Goal: Task Accomplishment & Management: Manage account settings

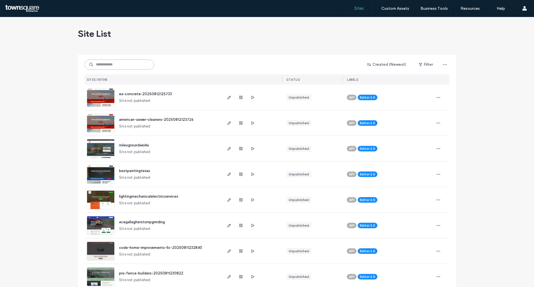
drag, startPoint x: 131, startPoint y: 64, endPoint x: 143, endPoint y: 66, distance: 11.7
click at [131, 64] on input at bounding box center [118, 64] width 69 height 10
paste input "**********"
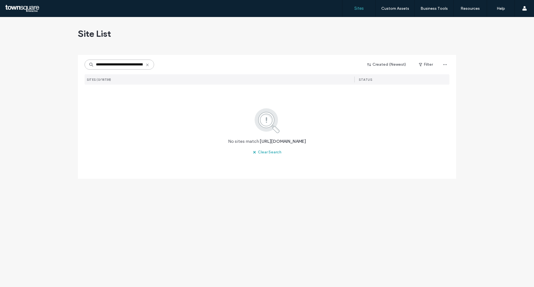
drag, startPoint x: 106, startPoint y: 65, endPoint x: 54, endPoint y: 66, distance: 51.7
click at [54, 66] on div "**********" at bounding box center [267, 152] width 534 height 270
type input "**********"
click at [146, 65] on icon at bounding box center [147, 65] width 4 height 4
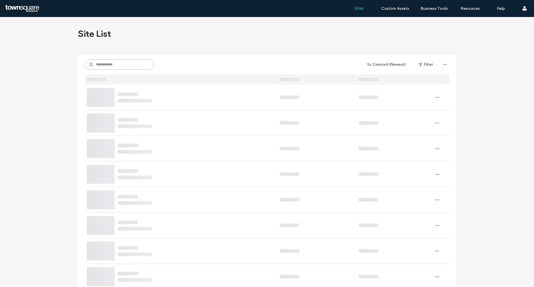
paste input "**********"
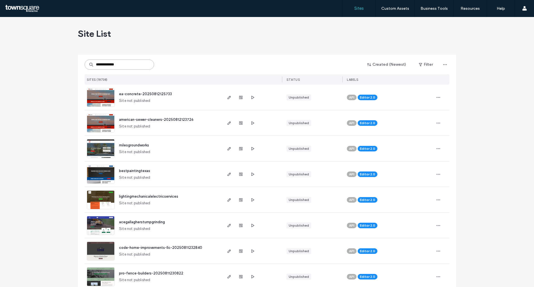
click at [116, 63] on input "**********" at bounding box center [118, 64] width 69 height 10
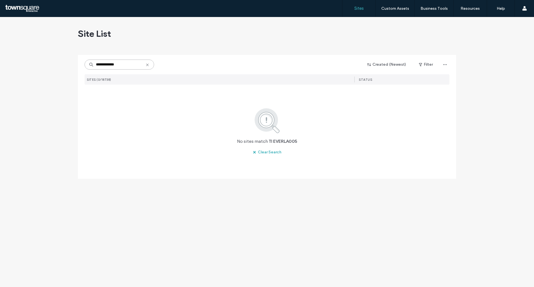
click at [123, 63] on input "**********" at bounding box center [118, 64] width 69 height 10
type input "**********"
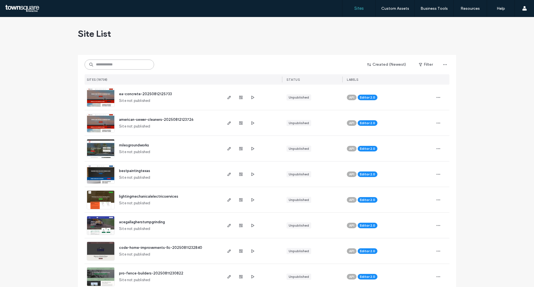
click at [109, 64] on input at bounding box center [118, 64] width 69 height 10
paste input "**********"
type input "**********"
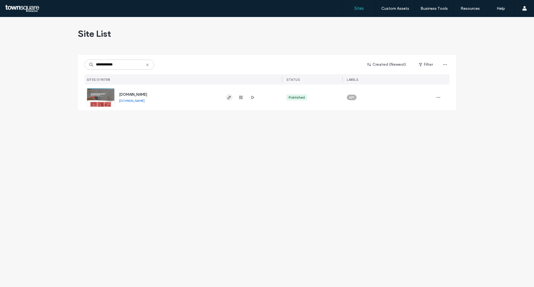
click at [229, 98] on icon "button" at bounding box center [229, 97] width 4 height 4
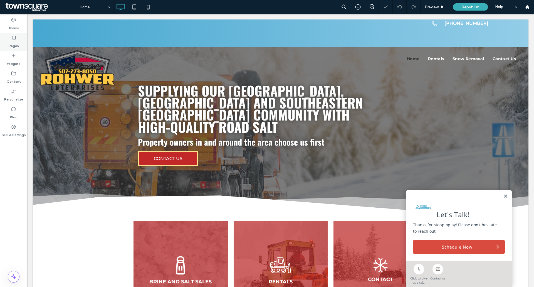
click at [16, 36] on icon at bounding box center [14, 38] width 6 height 6
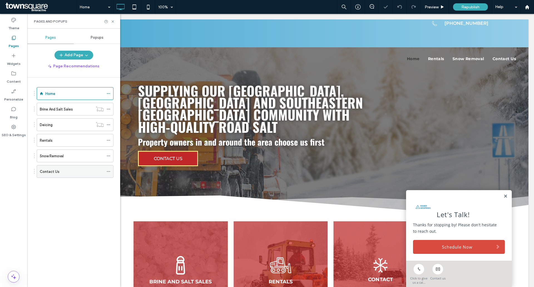
click at [86, 168] on div "Contact Us" at bounding box center [72, 171] width 64 height 6
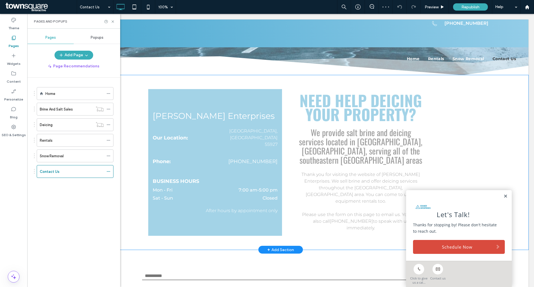
scroll to position [83, 0]
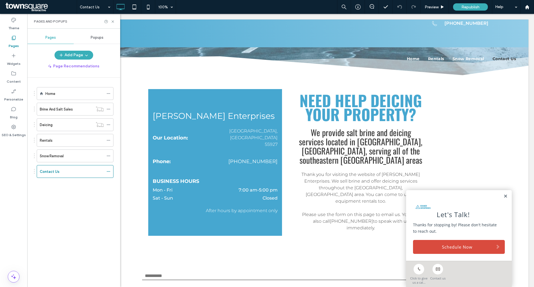
drag, startPoint x: 61, startPoint y: 155, endPoint x: 68, endPoint y: 159, distance: 8.2
click at [61, 155] on label "Snow Removal" at bounding box center [52, 156] width 24 height 10
click at [59, 140] on div at bounding box center [267, 143] width 534 height 287
click at [66, 144] on div "Rentals" at bounding box center [72, 140] width 64 height 12
click at [106, 140] on div at bounding box center [267, 143] width 534 height 287
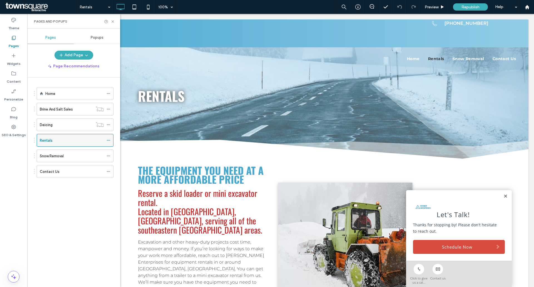
click at [108, 140] on icon at bounding box center [108, 140] width 4 height 4
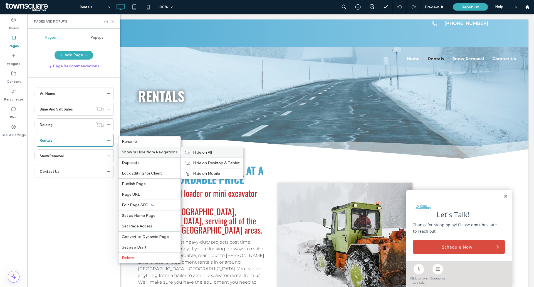
click at [198, 152] on span "Hide on All" at bounding box center [202, 152] width 19 height 5
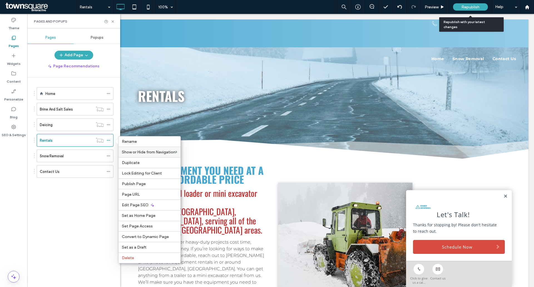
drag, startPoint x: 468, startPoint y: 6, endPoint x: 469, endPoint y: 10, distance: 4.2
click at [469, 7] on span "Republish" at bounding box center [470, 7] width 18 height 5
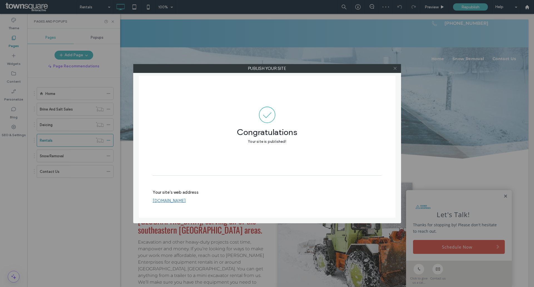
click at [394, 69] on icon at bounding box center [395, 68] width 4 height 4
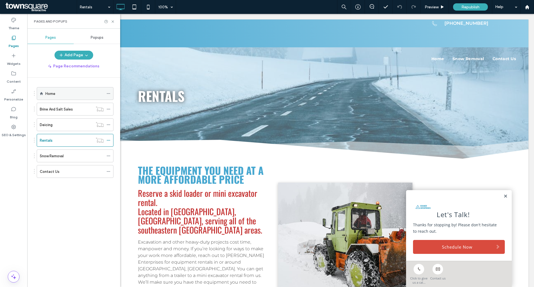
click at [51, 90] on div "Home" at bounding box center [74, 93] width 58 height 12
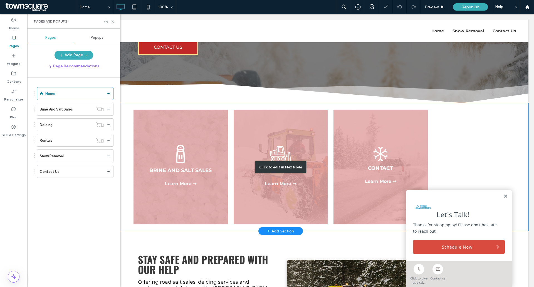
scroll to position [111, 0]
click at [186, 144] on div "Click to edit in Flex Mode" at bounding box center [280, 167] width 495 height 128
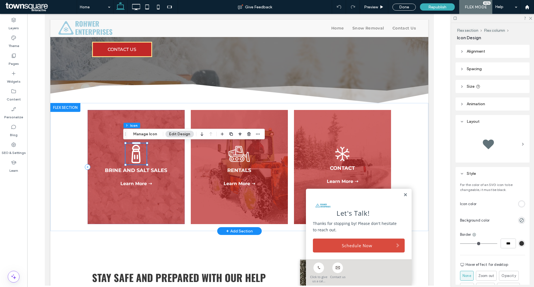
click at [92, 127] on div "A black and white icon of a salt shaker on a white background. Brine and salt S…" at bounding box center [135, 167] width 97 height 114
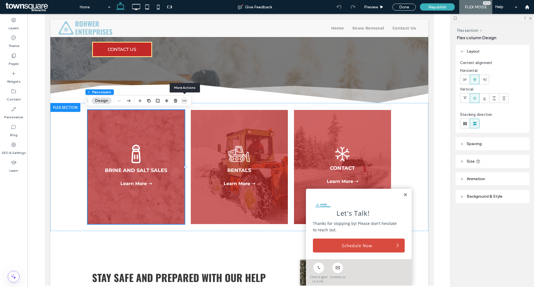
click at [185, 101] on icon "button" at bounding box center [184, 100] width 4 height 4
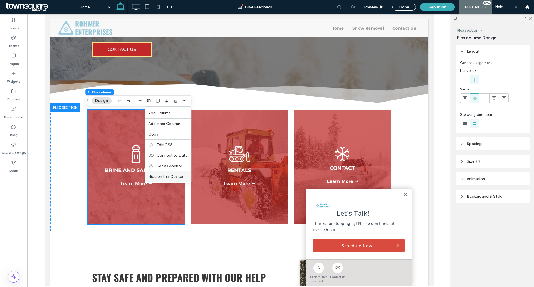
click at [162, 177] on span "Hide on this Device" at bounding box center [165, 176] width 35 height 5
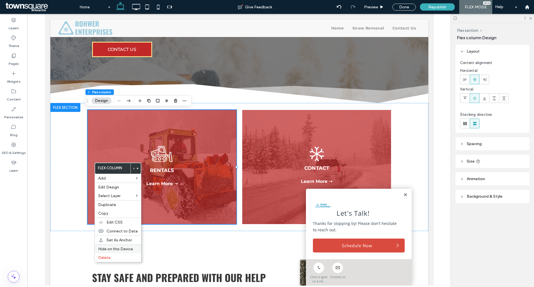
click at [114, 250] on span "Hide on this Device" at bounding box center [115, 248] width 35 height 5
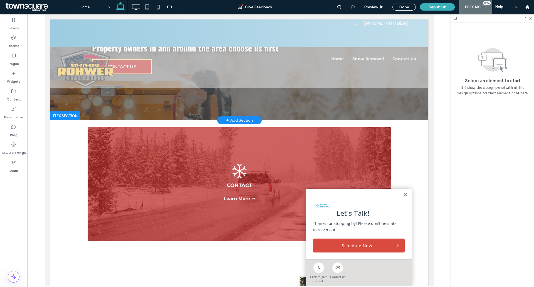
scroll to position [0, 0]
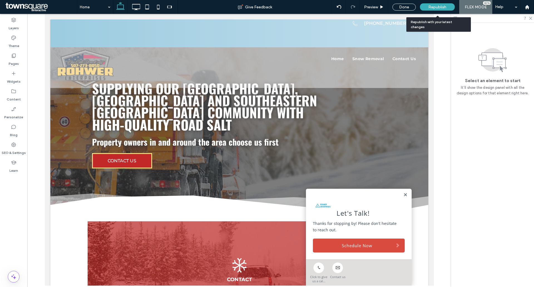
click at [444, 7] on span "Republish" at bounding box center [437, 7] width 18 height 5
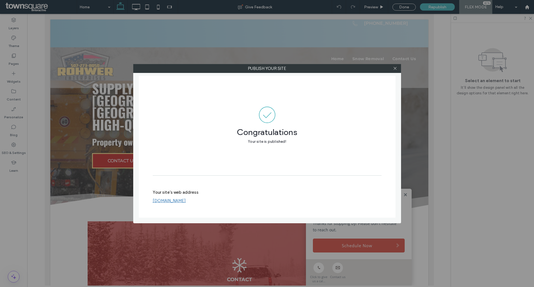
click at [390, 66] on label "Publish your site" at bounding box center [266, 68] width 267 height 8
click at [396, 66] on icon at bounding box center [395, 68] width 4 height 4
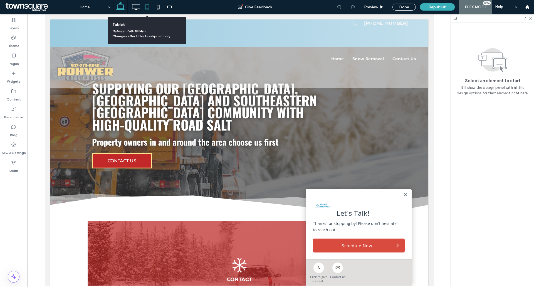
click at [145, 11] on icon at bounding box center [146, 6] width 11 height 11
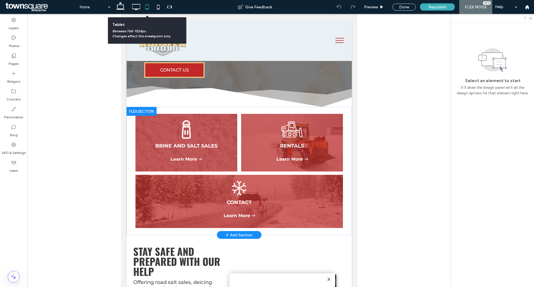
scroll to position [111, 0]
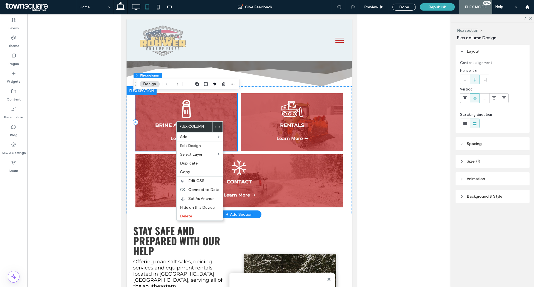
click at [156, 108] on div "A black and white icon of a salt shaker on a white background. Brine and salt S…" at bounding box center [185, 122] width 101 height 58
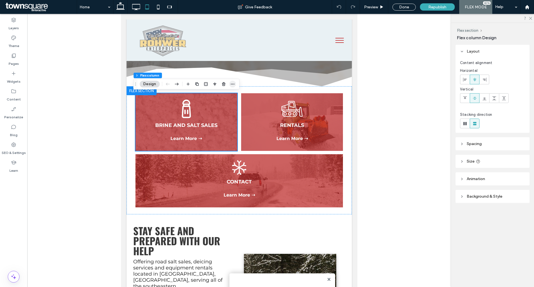
click at [230, 83] on icon "button" at bounding box center [232, 84] width 4 height 4
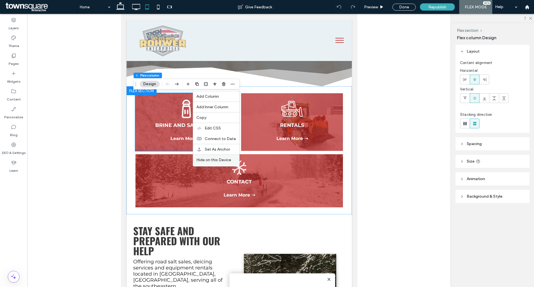
click at [212, 158] on span "Hide on this Device" at bounding box center [213, 159] width 35 height 5
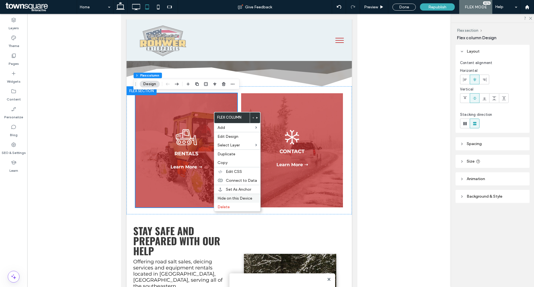
click at [226, 198] on span "Hide on this Device" at bounding box center [234, 198] width 35 height 5
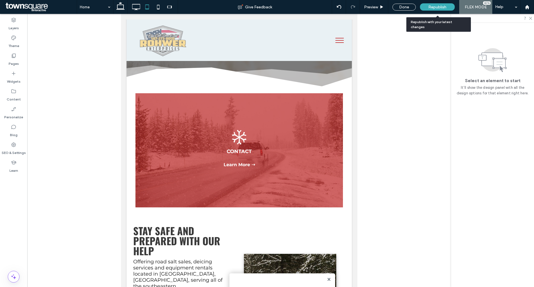
click at [435, 7] on span "Republish" at bounding box center [437, 7] width 18 height 5
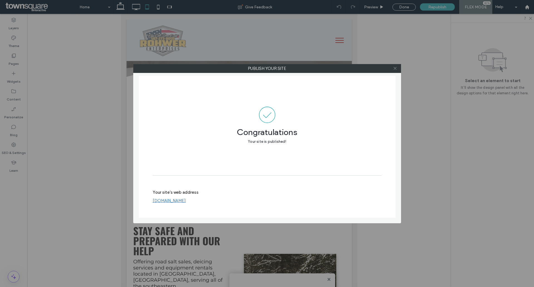
click at [394, 67] on icon at bounding box center [395, 68] width 4 height 4
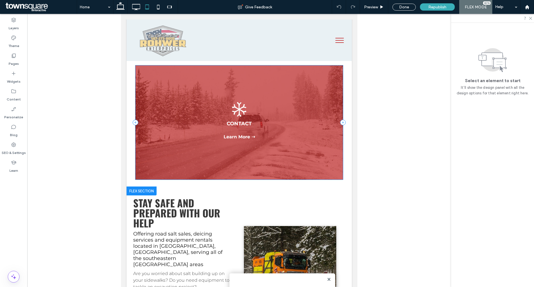
scroll to position [0, 0]
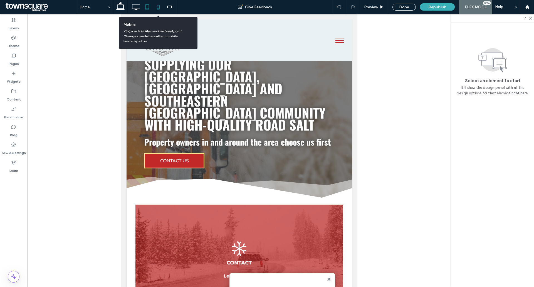
click at [160, 9] on use at bounding box center [158, 7] width 3 height 4
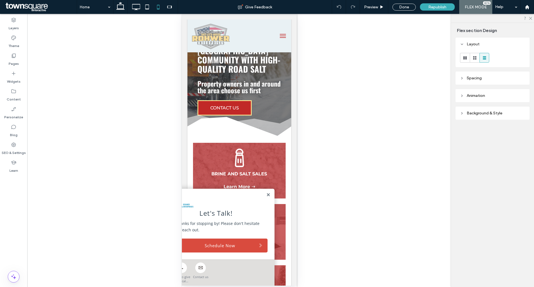
scroll to position [56, 0]
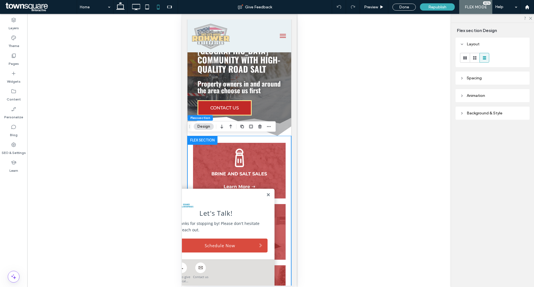
click at [266, 194] on link at bounding box center [268, 194] width 4 height 5
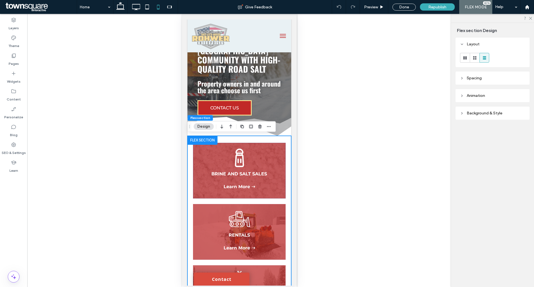
click at [252, 146] on div "A black and white icon of a salt shaker on a white background. Brine and salt S…" at bounding box center [239, 171] width 93 height 56
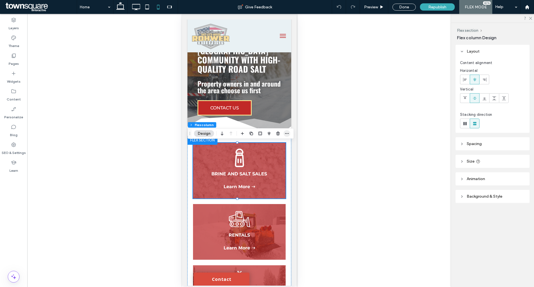
click at [289, 135] on icon "button" at bounding box center [287, 133] width 4 height 4
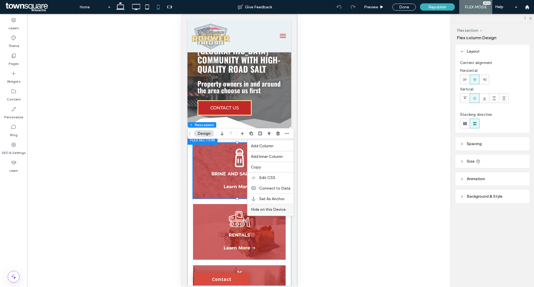
click at [276, 212] on div "Hide on this Device" at bounding box center [270, 209] width 46 height 11
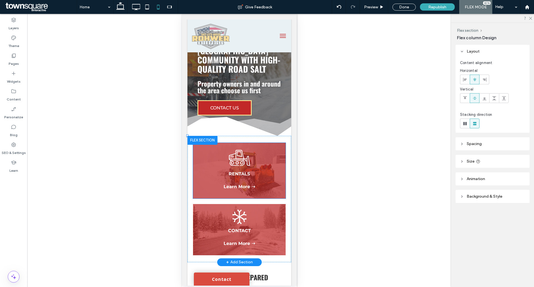
click at [266, 155] on div "Learn More ➝ A black and white icon of a bulldozer on a white background. Renta…" at bounding box center [239, 171] width 93 height 56
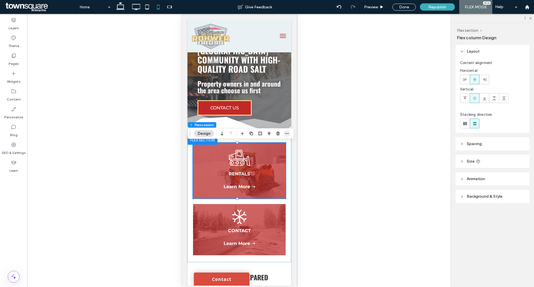
click at [289, 131] on span "button" at bounding box center [287, 133] width 7 height 7
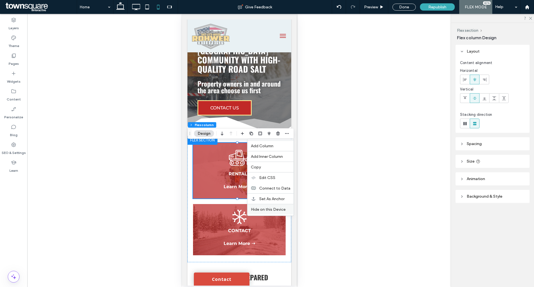
click at [262, 211] on span "Hide on this Device" at bounding box center [268, 209] width 35 height 5
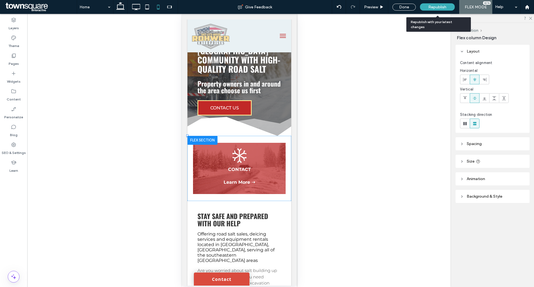
click at [430, 10] on div "Republish" at bounding box center [437, 6] width 35 height 7
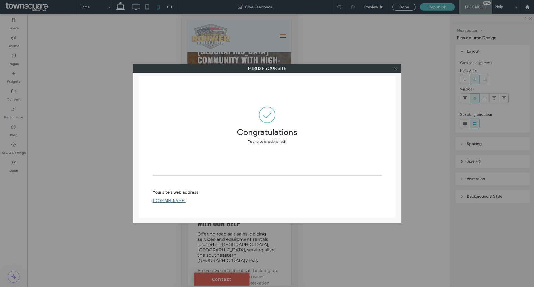
drag, startPoint x: 409, startPoint y: 37, endPoint x: 363, endPoint y: 46, distance: 47.0
click at [360, 44] on div "Publish your site Congratulations Your site is published! Your site's web addre…" at bounding box center [267, 143] width 534 height 287
click at [396, 67] on icon at bounding box center [395, 68] width 4 height 4
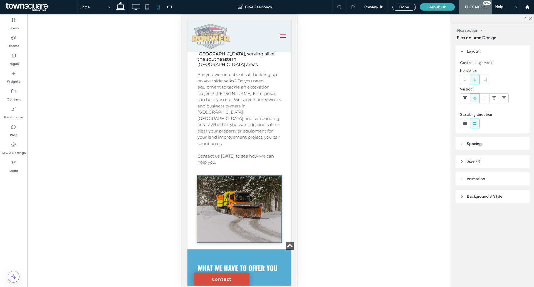
scroll to position [195, 0]
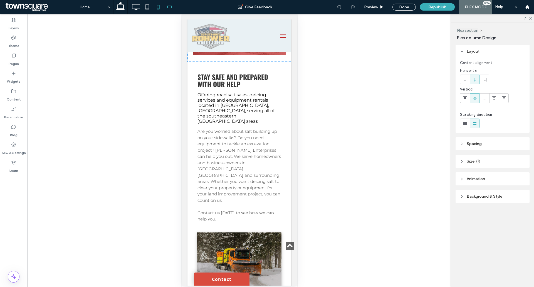
drag, startPoint x: 168, startPoint y: 11, endPoint x: 118, endPoint y: 57, distance: 68.3
click at [168, 11] on icon at bounding box center [169, 6] width 11 height 11
type input "***"
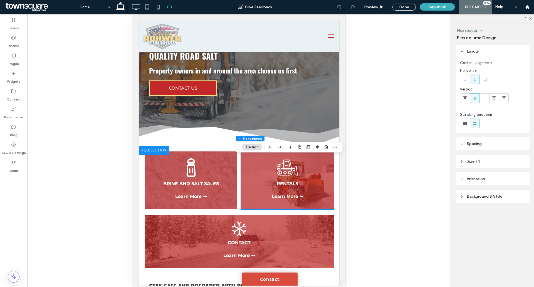
scroll to position [37, 0]
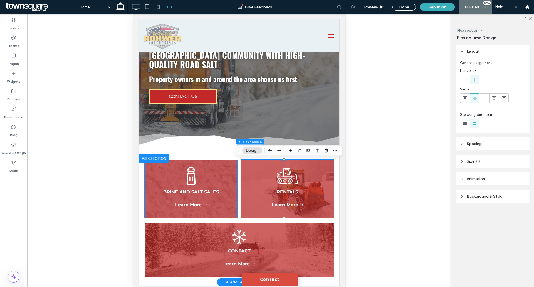
click at [210, 165] on div "A black and white icon of a salt shaker on a white background. Brine and salt S…" at bounding box center [191, 189] width 93 height 58
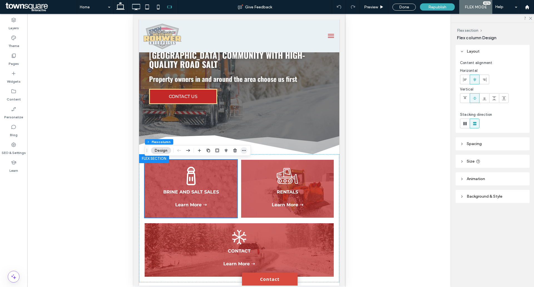
drag, startPoint x: 243, startPoint y: 149, endPoint x: 242, endPoint y: 154, distance: 5.1
click at [243, 150] on icon "button" at bounding box center [244, 150] width 4 height 4
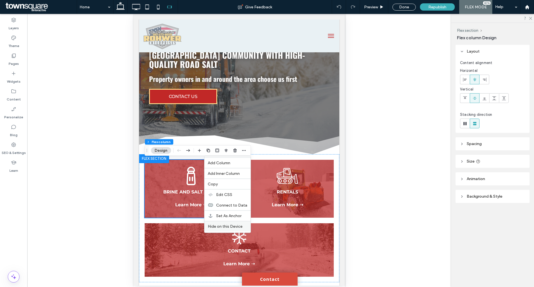
click at [224, 228] on span "Hide on this Device" at bounding box center [225, 226] width 35 height 5
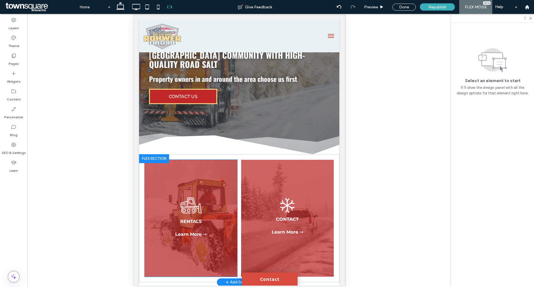
click at [212, 172] on div "Learn More ➝ A black and white icon of a bulldozer on a white background. Renta…" at bounding box center [191, 218] width 93 height 117
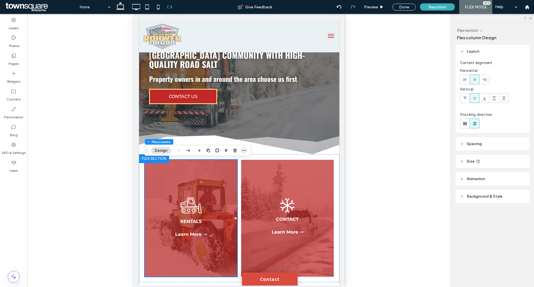
click at [244, 150] on icon "button" at bounding box center [244, 150] width 4 height 4
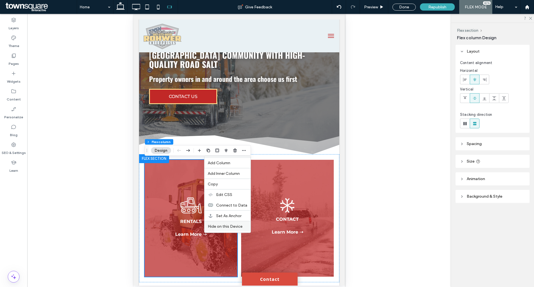
drag, startPoint x: 220, startPoint y: 226, endPoint x: 88, endPoint y: 209, distance: 132.9
click at [220, 226] on span "Hide on this Device" at bounding box center [225, 226] width 35 height 5
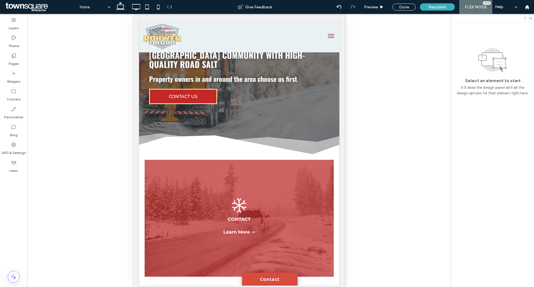
click at [429, 169] on div at bounding box center [239, 150] width 424 height 273
drag, startPoint x: 438, startPoint y: 9, endPoint x: 433, endPoint y: 9, distance: 5.0
click at [438, 9] on span "Republish" at bounding box center [437, 7] width 18 height 5
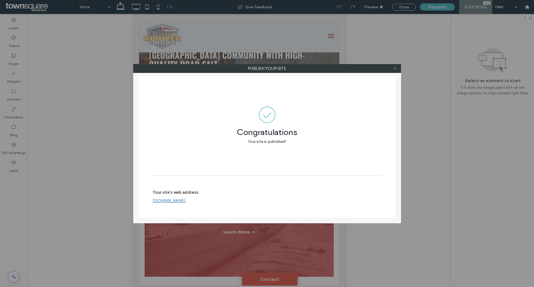
click at [397, 68] on icon at bounding box center [395, 68] width 4 height 4
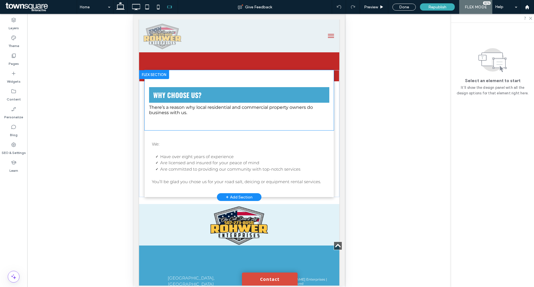
scroll to position [510, 0]
